Goal: Task Accomplishment & Management: Manage account settings

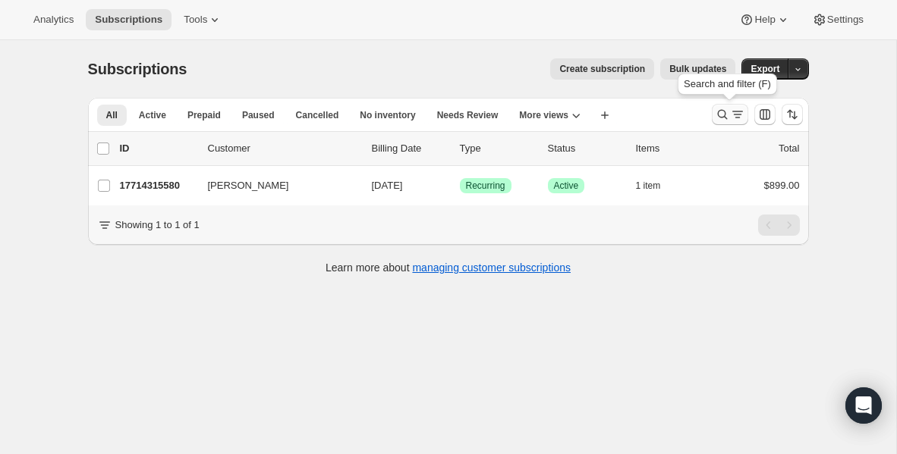
click at [719, 114] on icon "Search and filter results" at bounding box center [722, 114] width 15 height 15
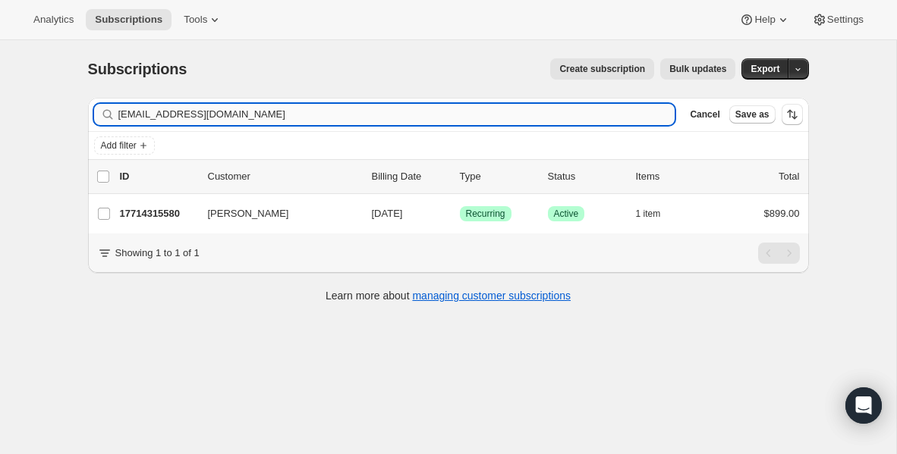
click at [244, 118] on input "[EMAIL_ADDRESS][DOMAIN_NAME]" at bounding box center [396, 114] width 557 height 21
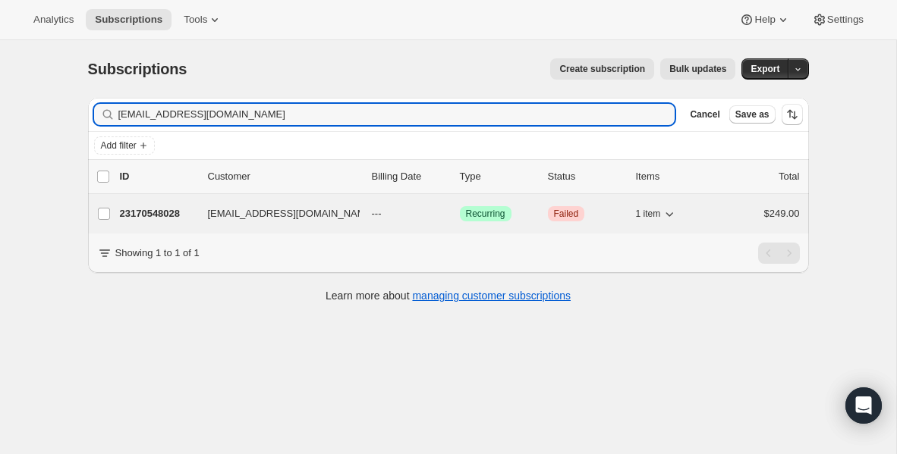
type input "[EMAIL_ADDRESS][DOMAIN_NAME]"
click at [164, 209] on p "23170548028" at bounding box center [158, 213] width 76 height 15
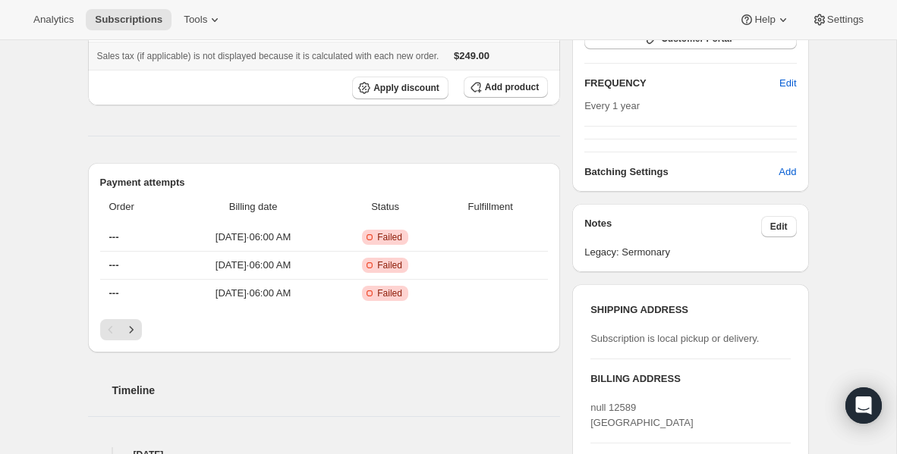
scroll to position [278, 0]
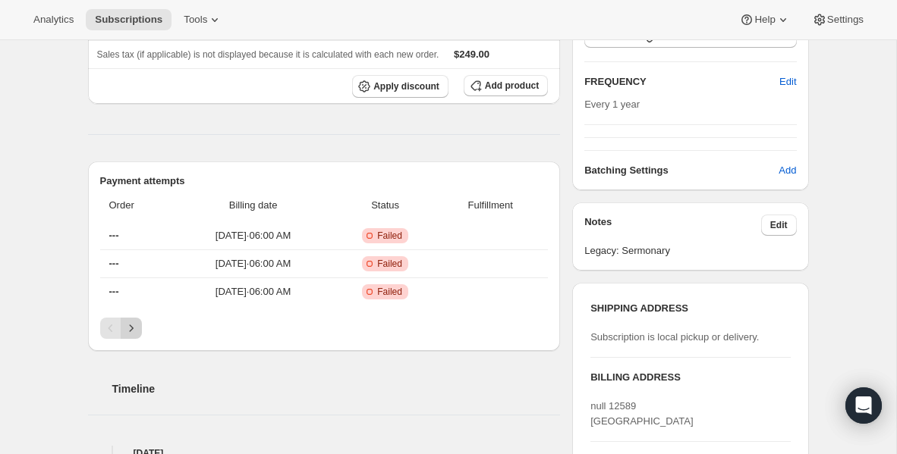
click at [137, 328] on icon "Next" at bounding box center [131, 328] width 15 height 15
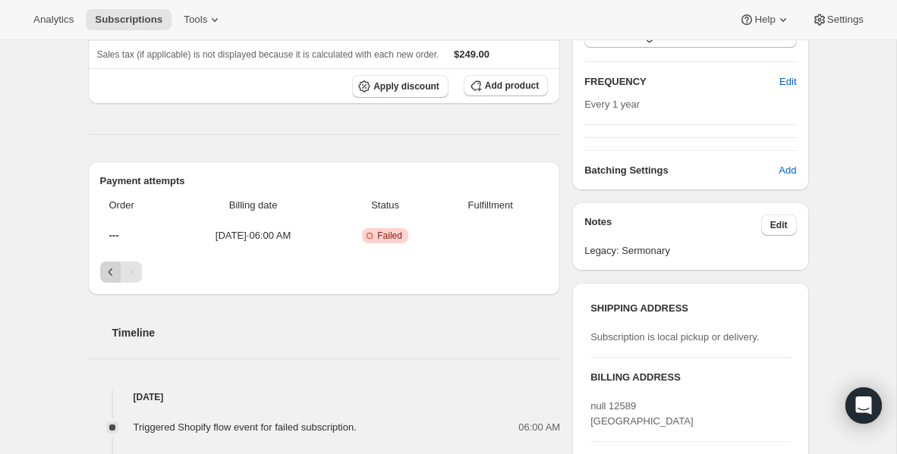
click at [112, 281] on button "Previous" at bounding box center [110, 272] width 21 height 21
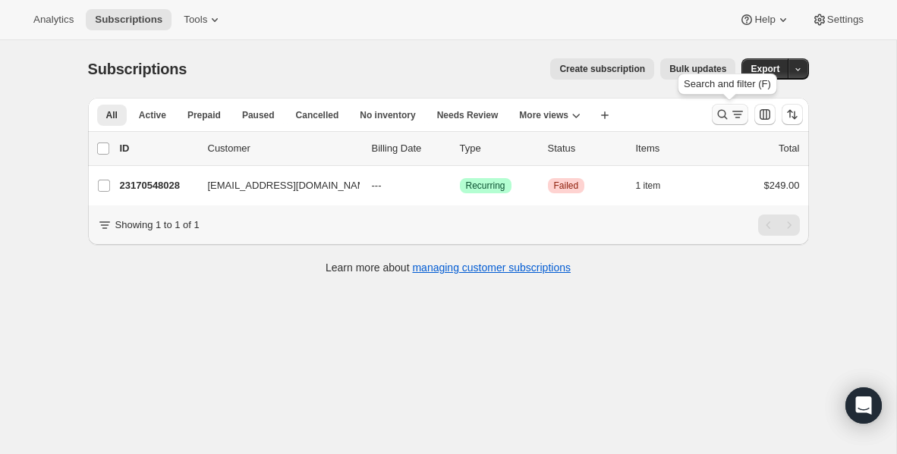
click at [722, 115] on icon "Search and filter results" at bounding box center [722, 114] width 15 height 15
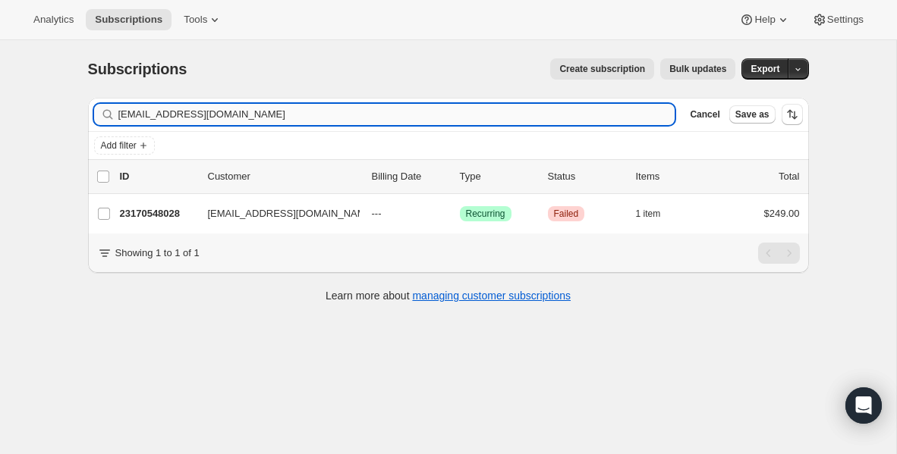
click at [401, 115] on input "[EMAIL_ADDRESS][DOMAIN_NAME]" at bounding box center [396, 114] width 557 height 21
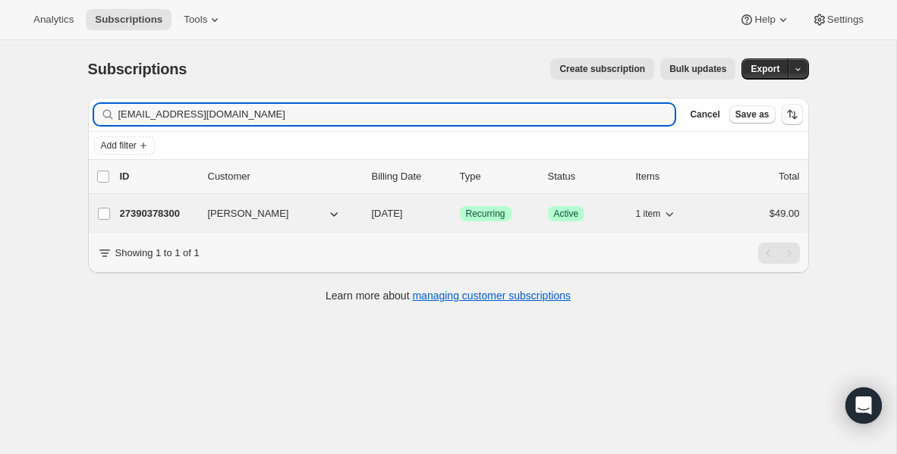
type input "[EMAIL_ADDRESS][DOMAIN_NAME]"
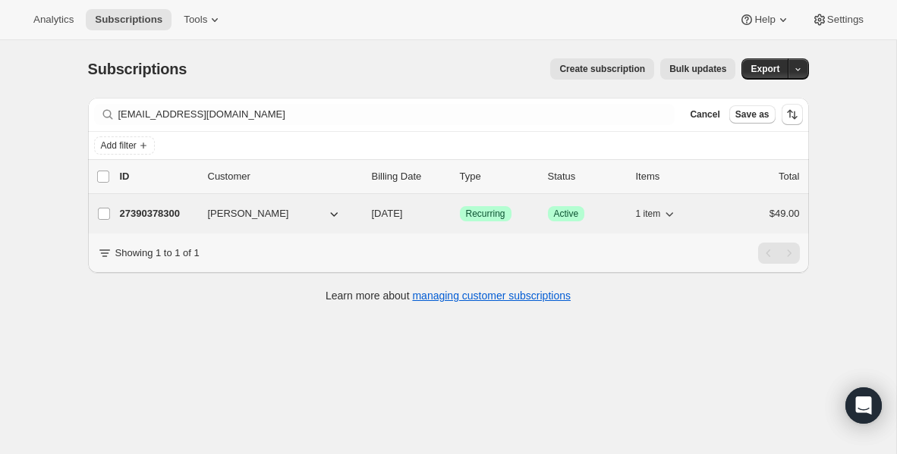
click at [165, 209] on p "27390378300" at bounding box center [158, 213] width 76 height 15
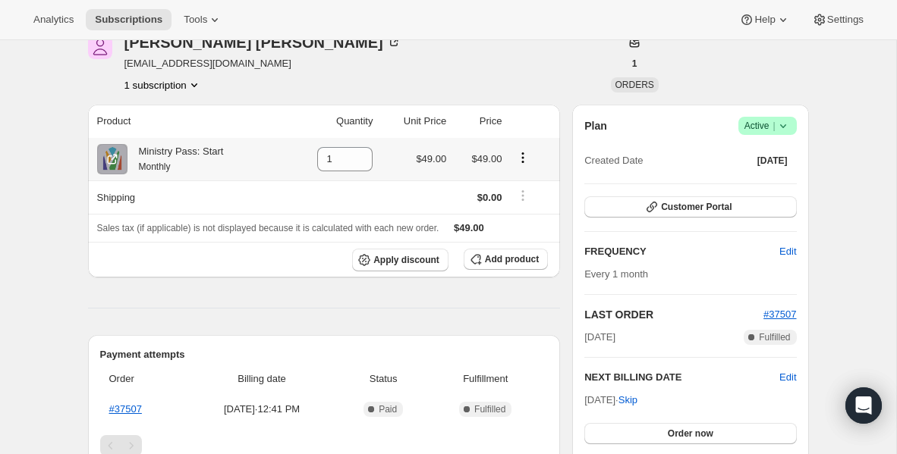
scroll to position [86, 0]
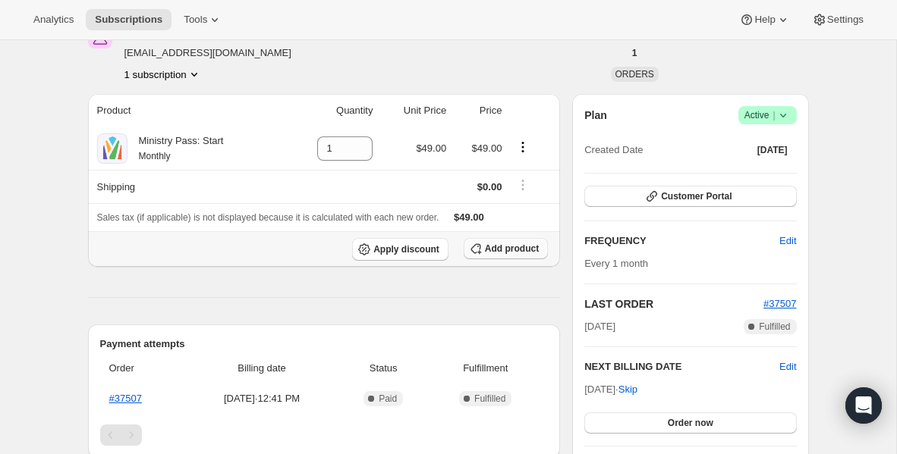
click at [489, 253] on span "Add product" at bounding box center [512, 249] width 54 height 12
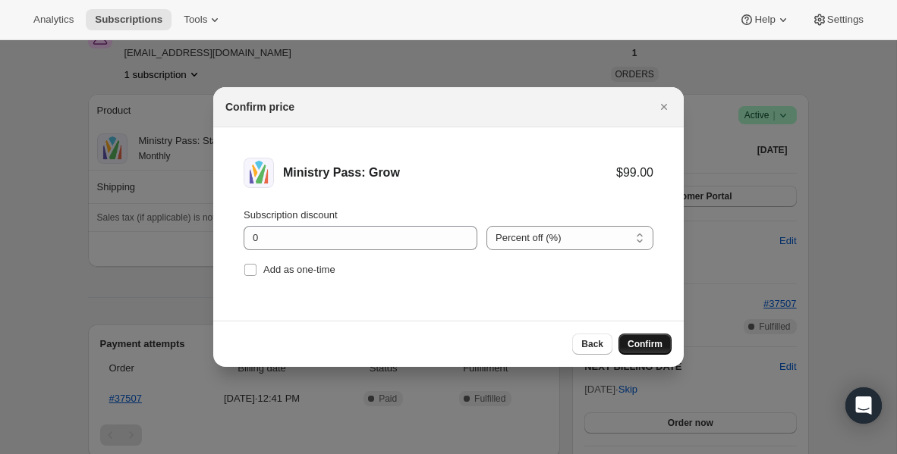
click at [647, 345] on span "Confirm" at bounding box center [644, 344] width 35 height 12
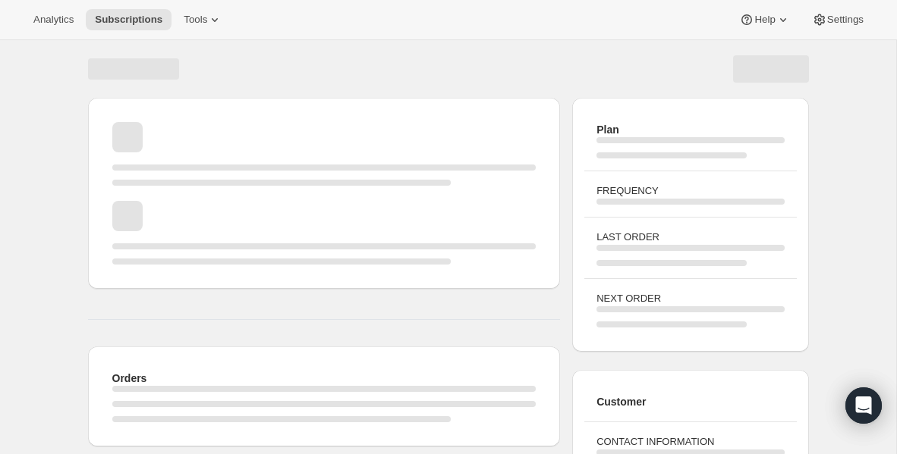
scroll to position [86, 0]
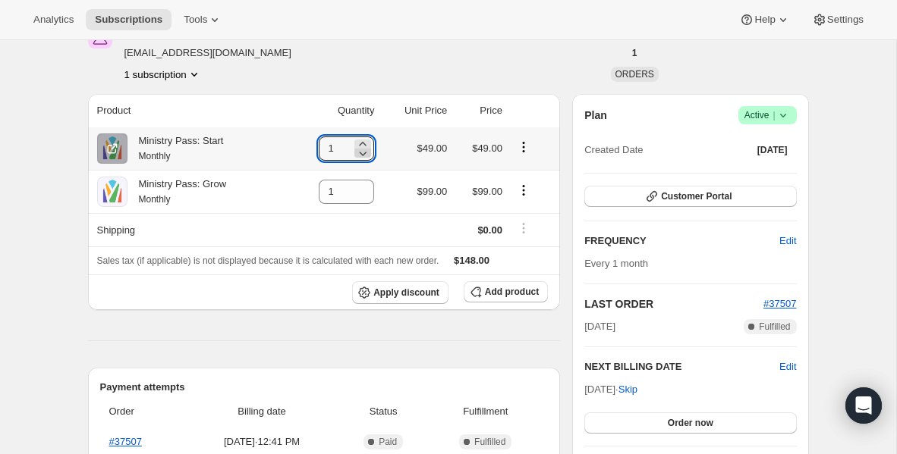
click at [363, 160] on icon at bounding box center [362, 153] width 15 height 15
type input "0"
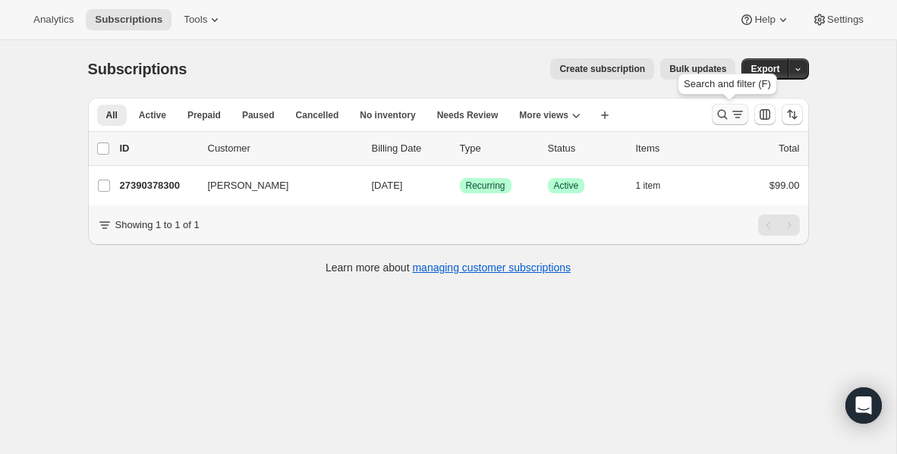
click at [725, 118] on icon "Search and filter results" at bounding box center [722, 114] width 15 height 15
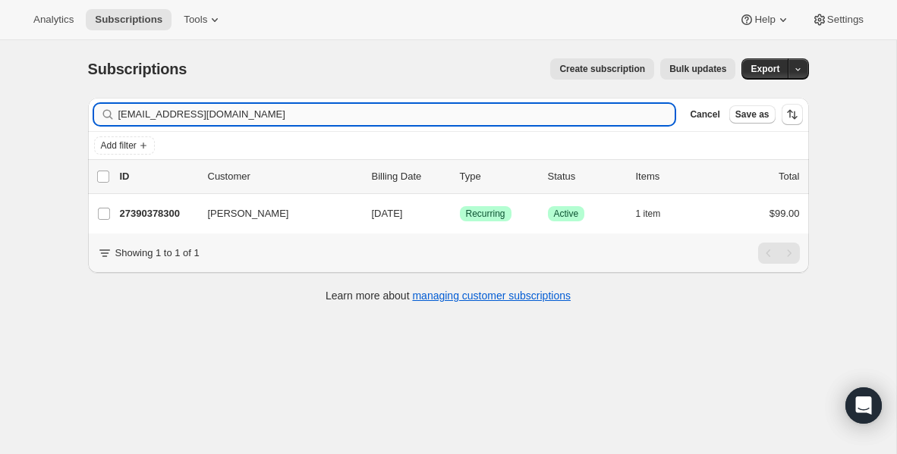
click at [552, 115] on input "[EMAIL_ADDRESS][DOMAIN_NAME]" at bounding box center [396, 114] width 557 height 21
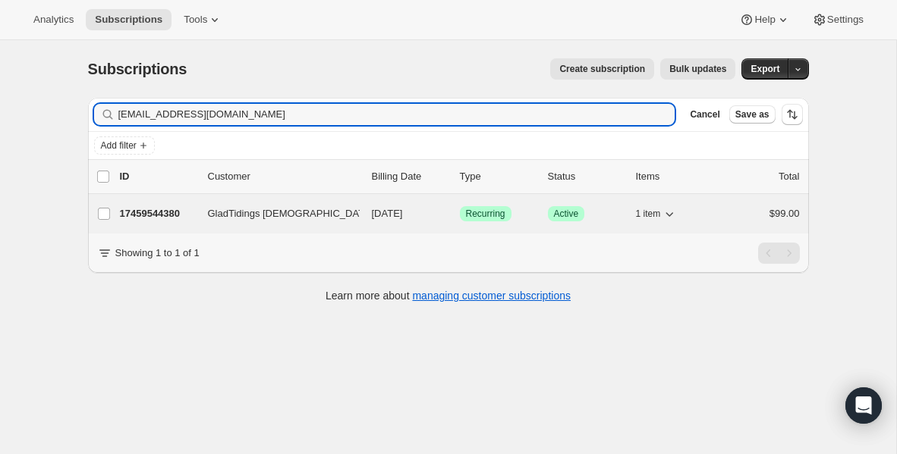
type input "[EMAIL_ADDRESS][DOMAIN_NAME]"
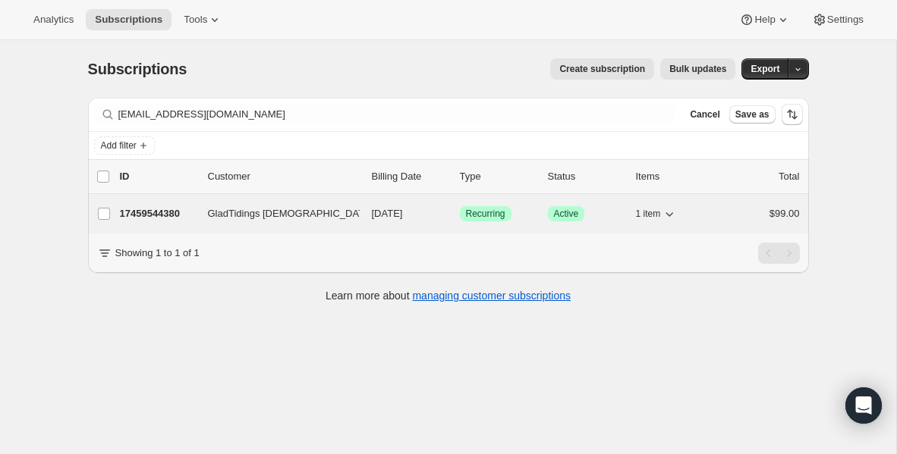
click at [175, 220] on p "17459544380" at bounding box center [158, 213] width 76 height 15
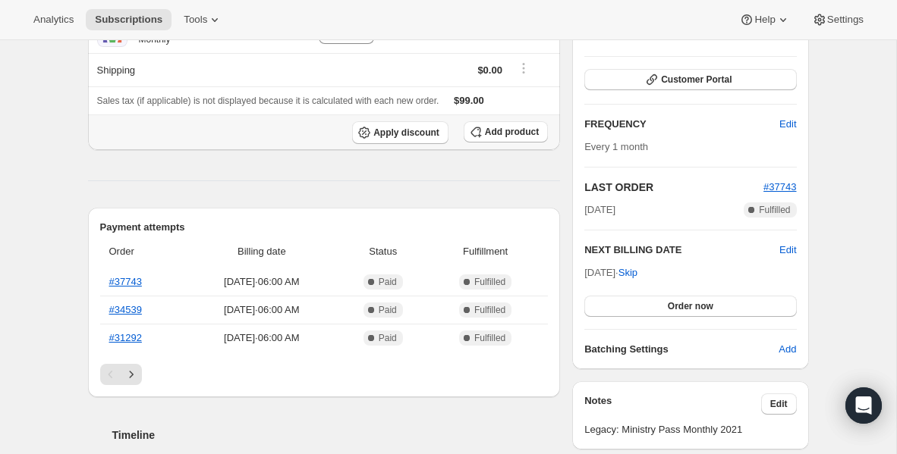
scroll to position [247, 0]
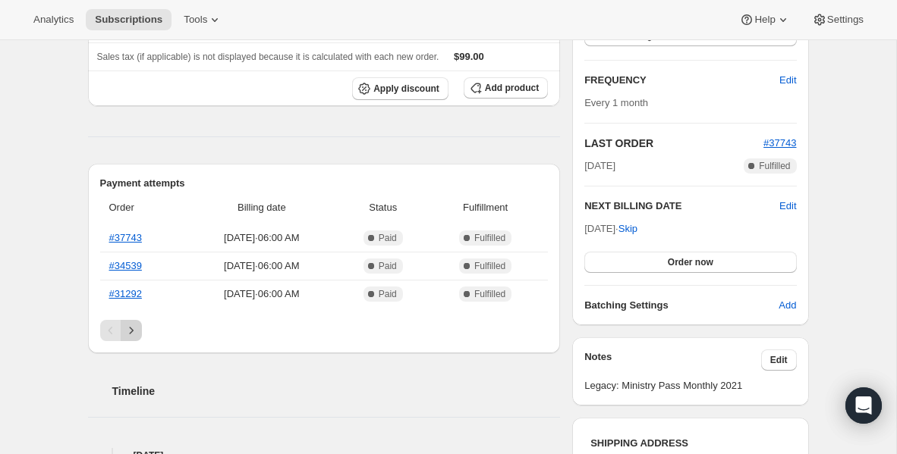
click at [132, 330] on icon "Next" at bounding box center [131, 330] width 4 height 7
click at [132, 333] on icon "Next" at bounding box center [131, 330] width 15 height 15
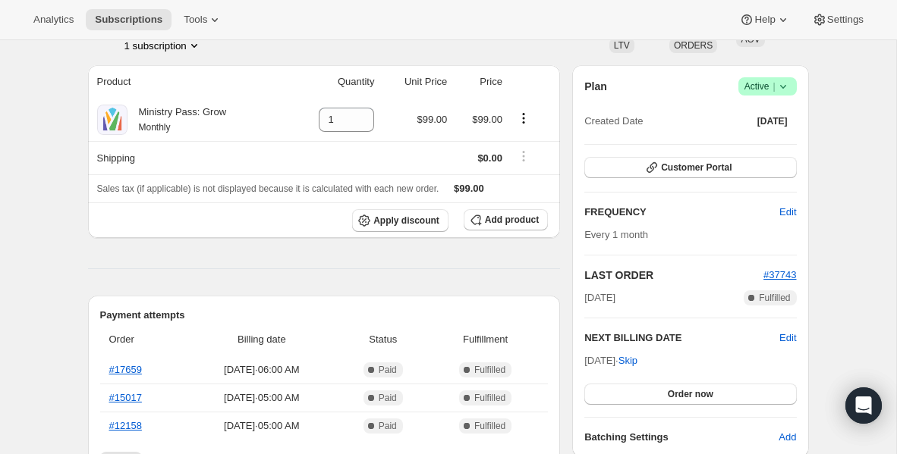
scroll to position [124, 0]
